Goal: Transaction & Acquisition: Book appointment/travel/reservation

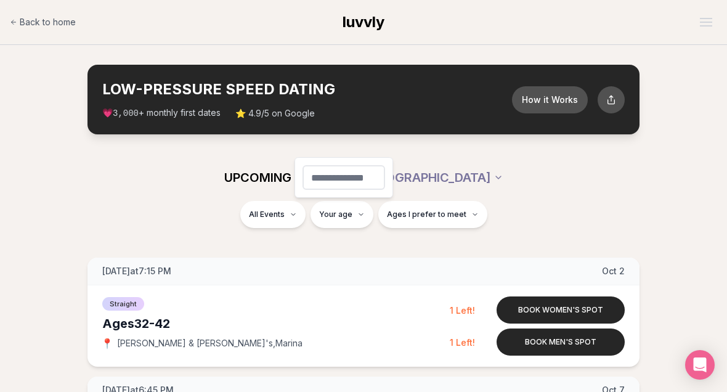
type input "**"
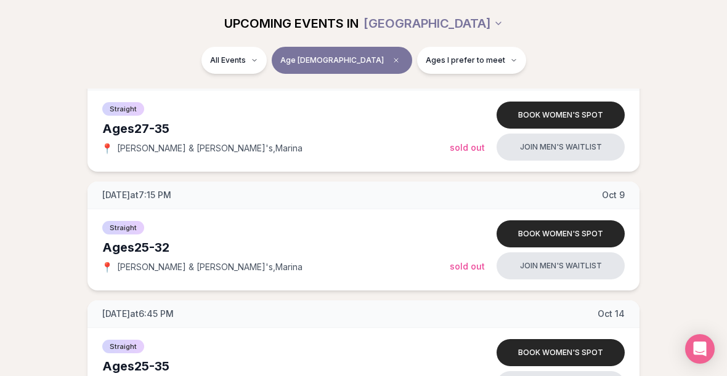
scroll to position [313, 0]
click at [581, 230] on button "Book women's spot" at bounding box center [561, 234] width 128 height 27
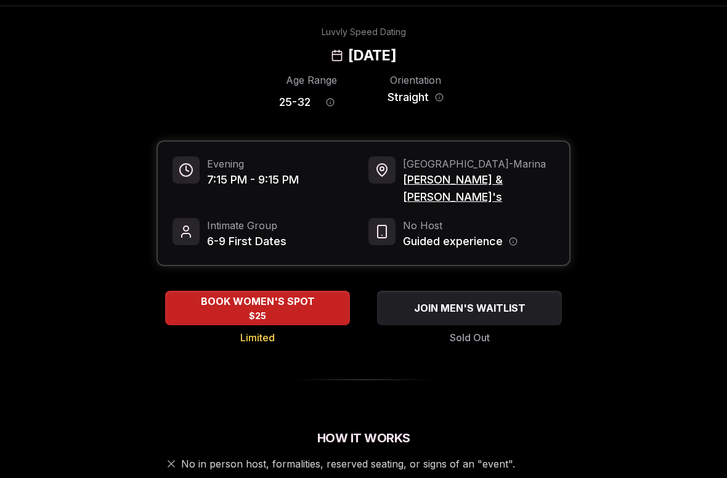
scroll to position [44, 0]
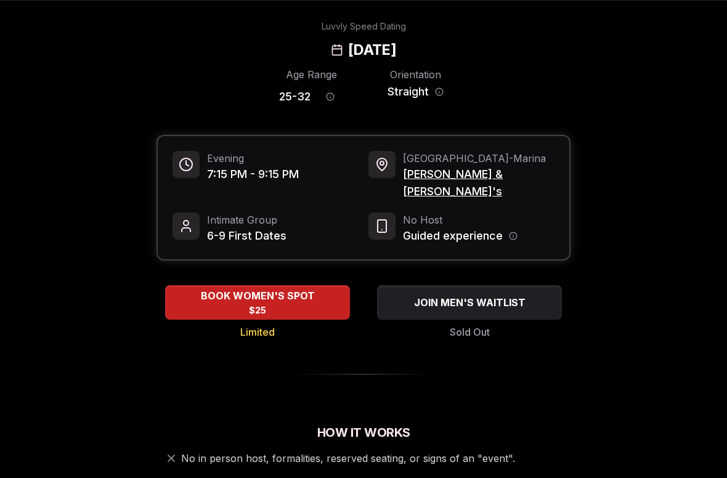
click at [516, 232] on icon "Host information" at bounding box center [513, 236] width 9 height 9
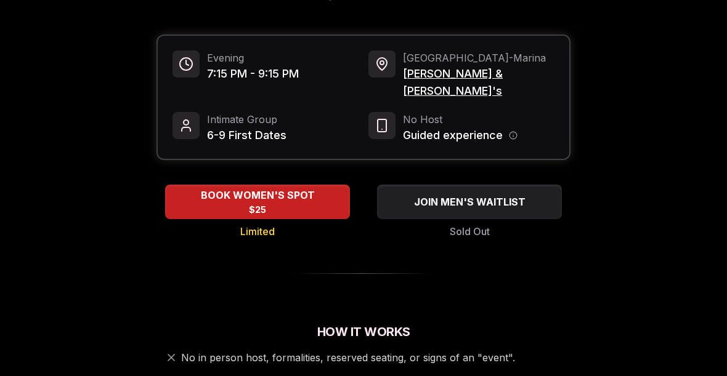
scroll to position [143, 0]
